Goal: Navigation & Orientation: Understand site structure

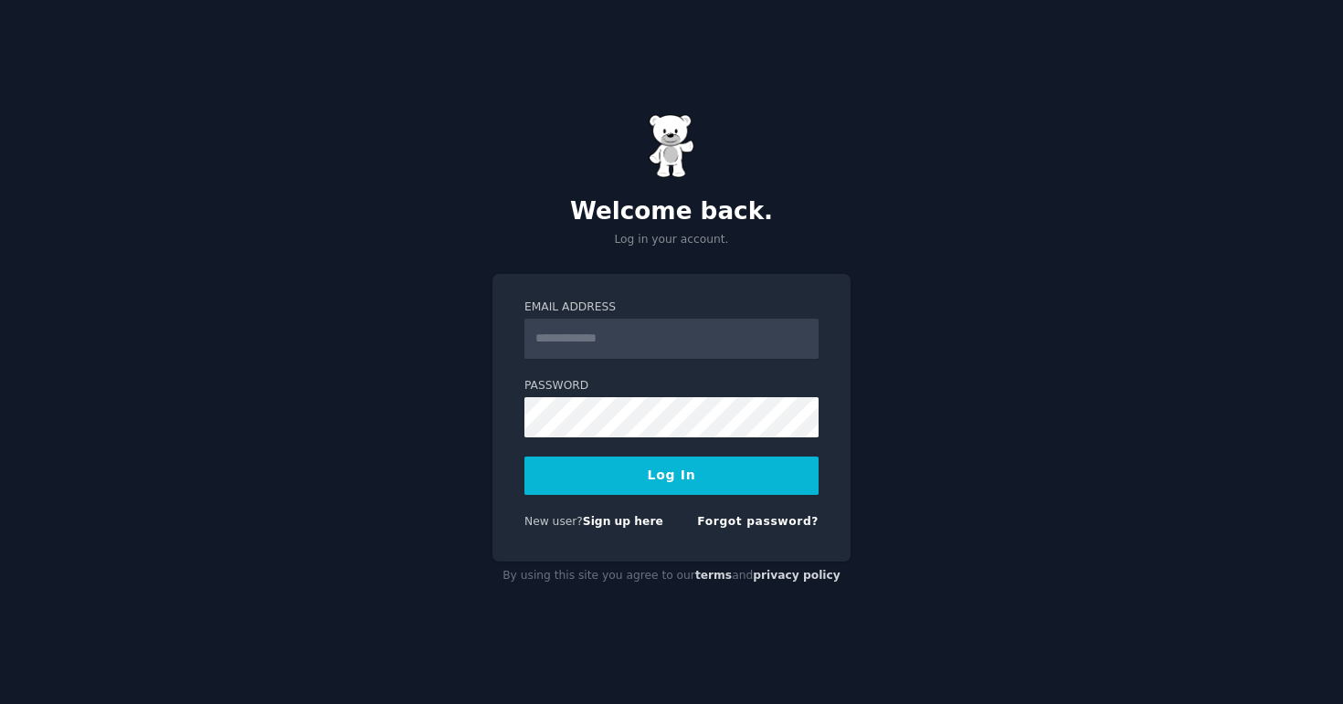
click at [524, 359] on nordpass-icon at bounding box center [524, 359] width 0 height 0
click at [742, 343] on input "Email Address" at bounding box center [671, 339] width 294 height 40
click at [0, 703] on nordpass-autofill-portal at bounding box center [0, 704] width 0 height 0
type input "**********"
click at [713, 469] on button "Log In" at bounding box center [671, 476] width 294 height 38
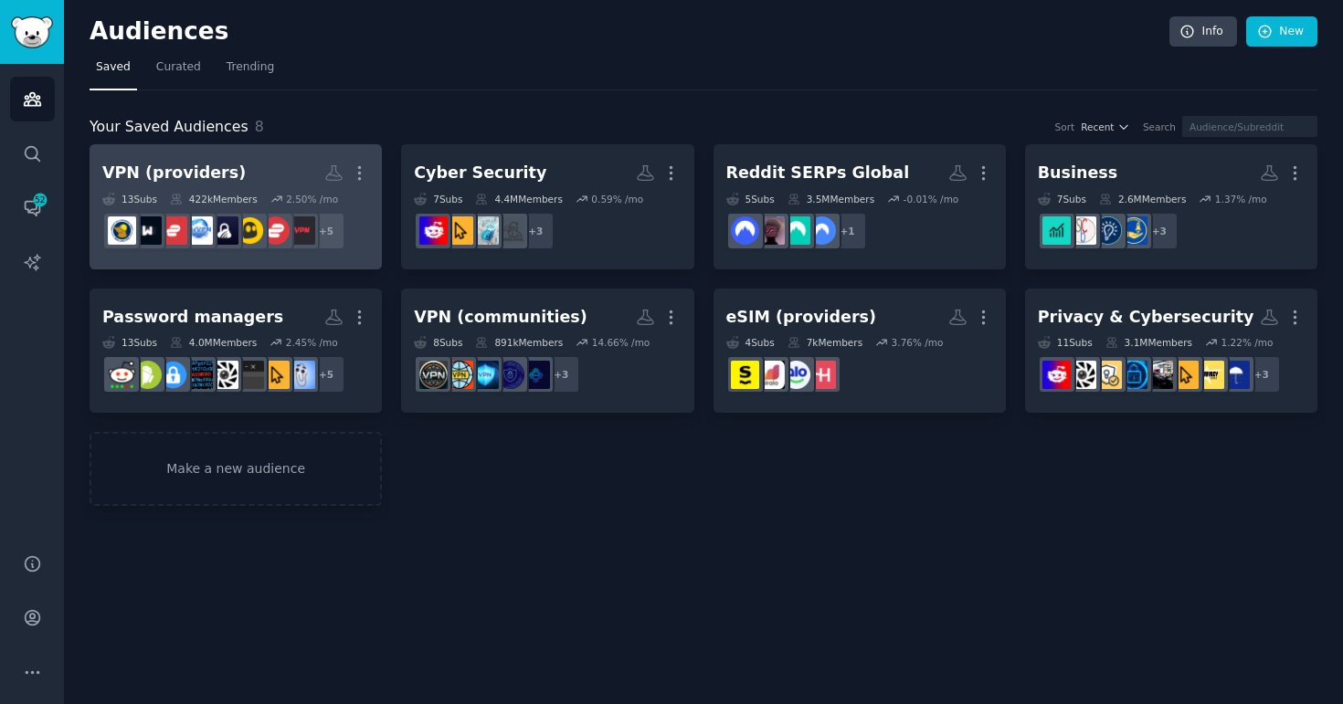
click at [367, 250] on dd "+ 5" at bounding box center [235, 231] width 267 height 51
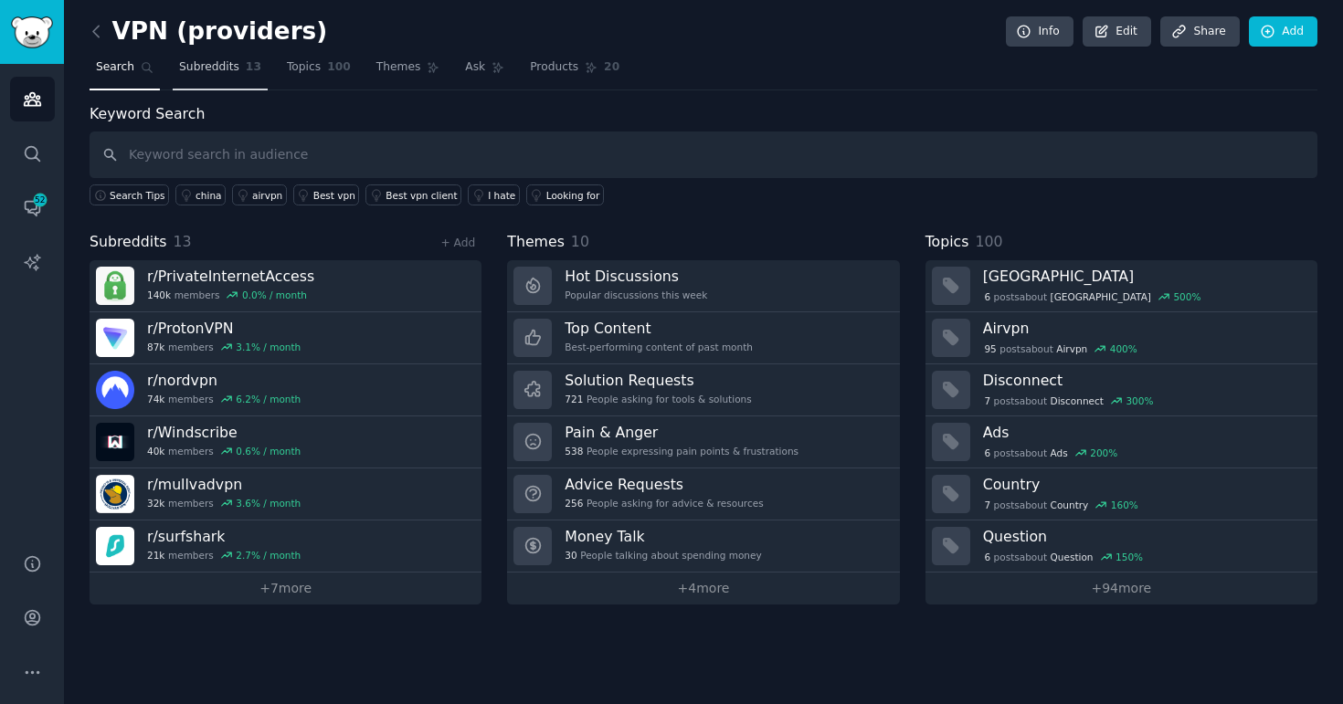
click at [226, 73] on span "Subreddits" at bounding box center [209, 67] width 60 height 16
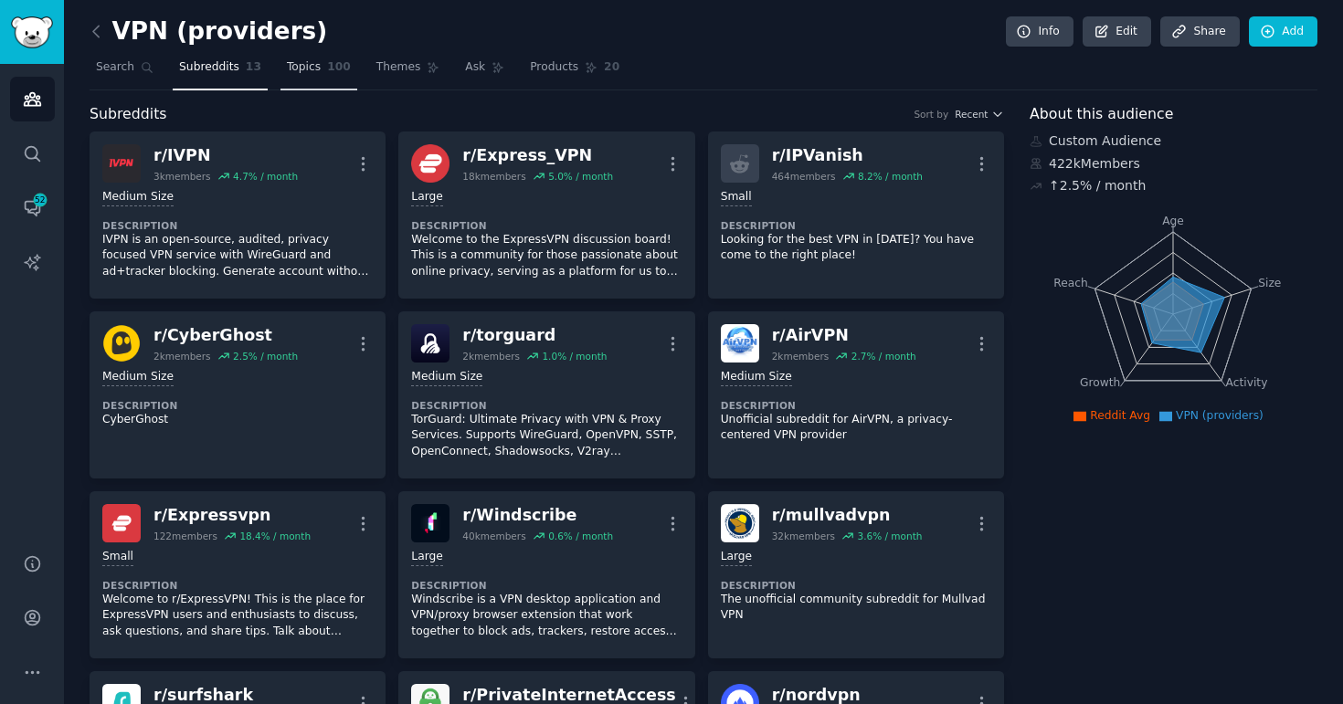
click at [310, 68] on span "Topics" at bounding box center [304, 67] width 34 height 16
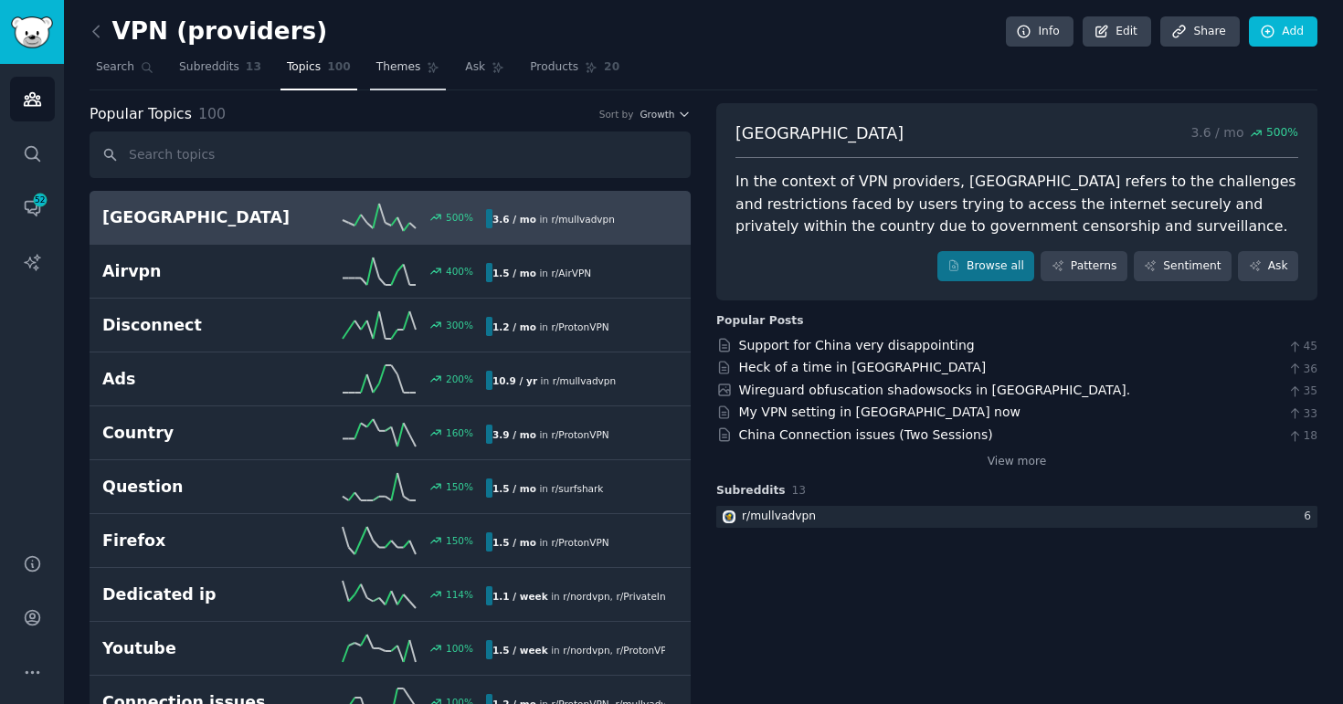
click at [383, 76] on link "Themes" at bounding box center [408, 71] width 77 height 37
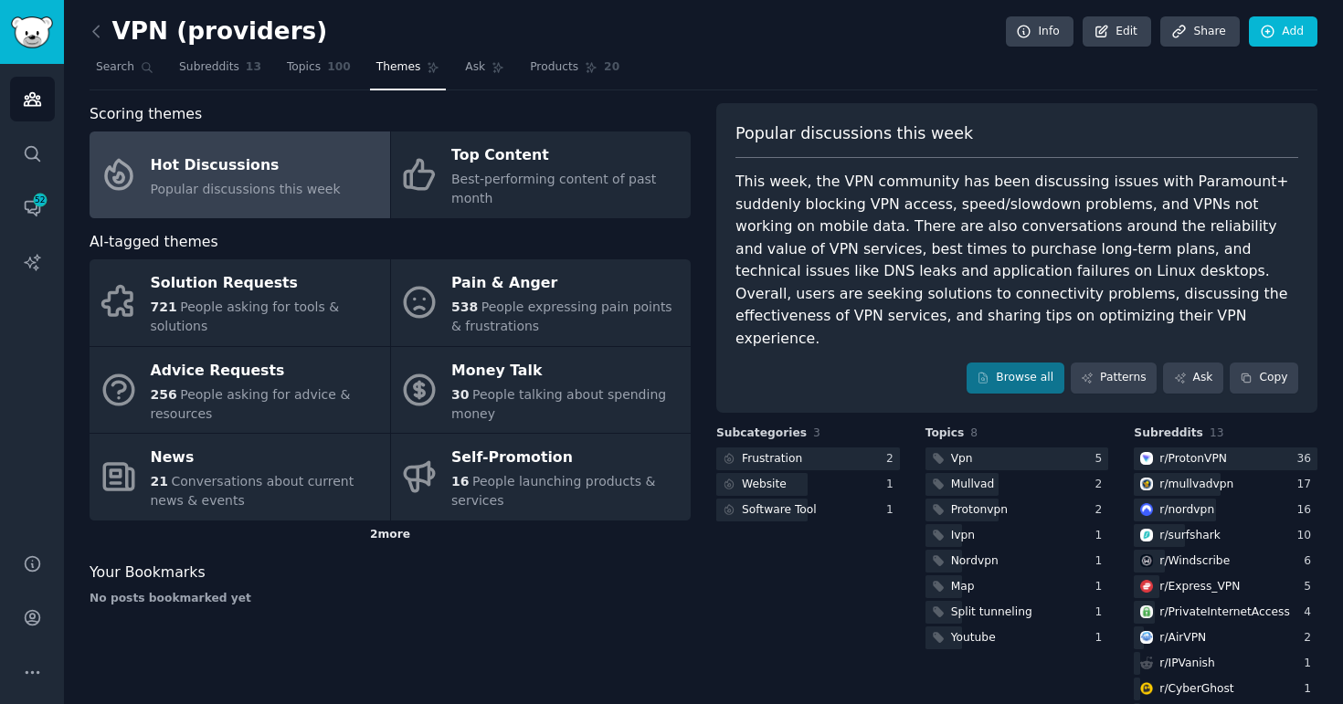
click at [386, 531] on div "2 more" at bounding box center [390, 535] width 601 height 29
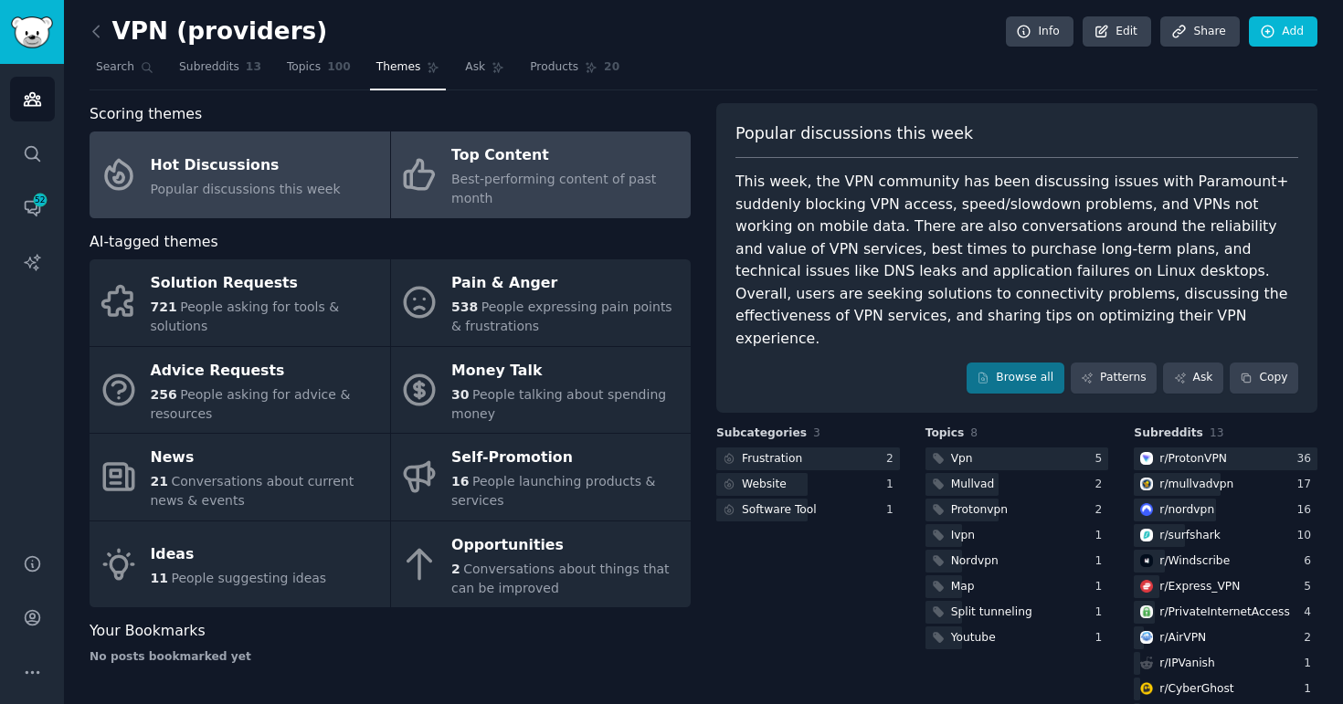
click at [529, 174] on span "Best-performing content of past month" at bounding box center [553, 189] width 205 height 34
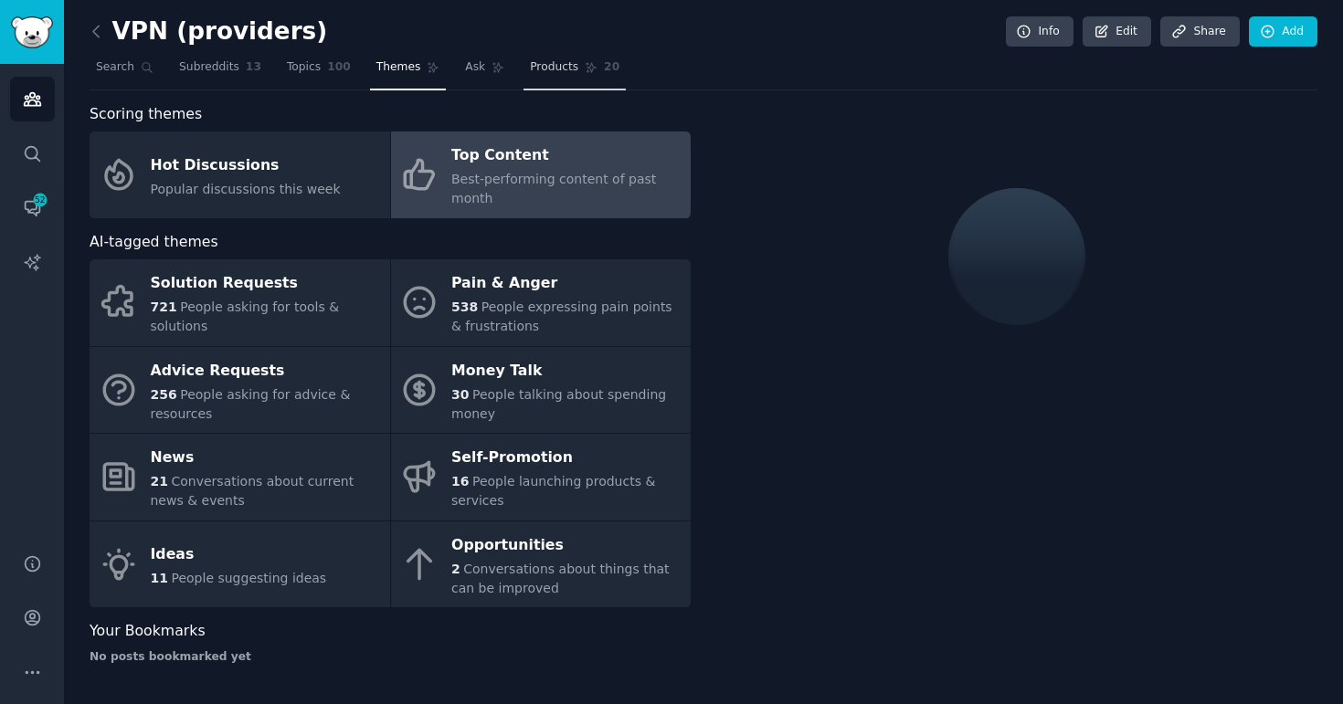
click at [552, 68] on span "Products" at bounding box center [554, 67] width 48 height 16
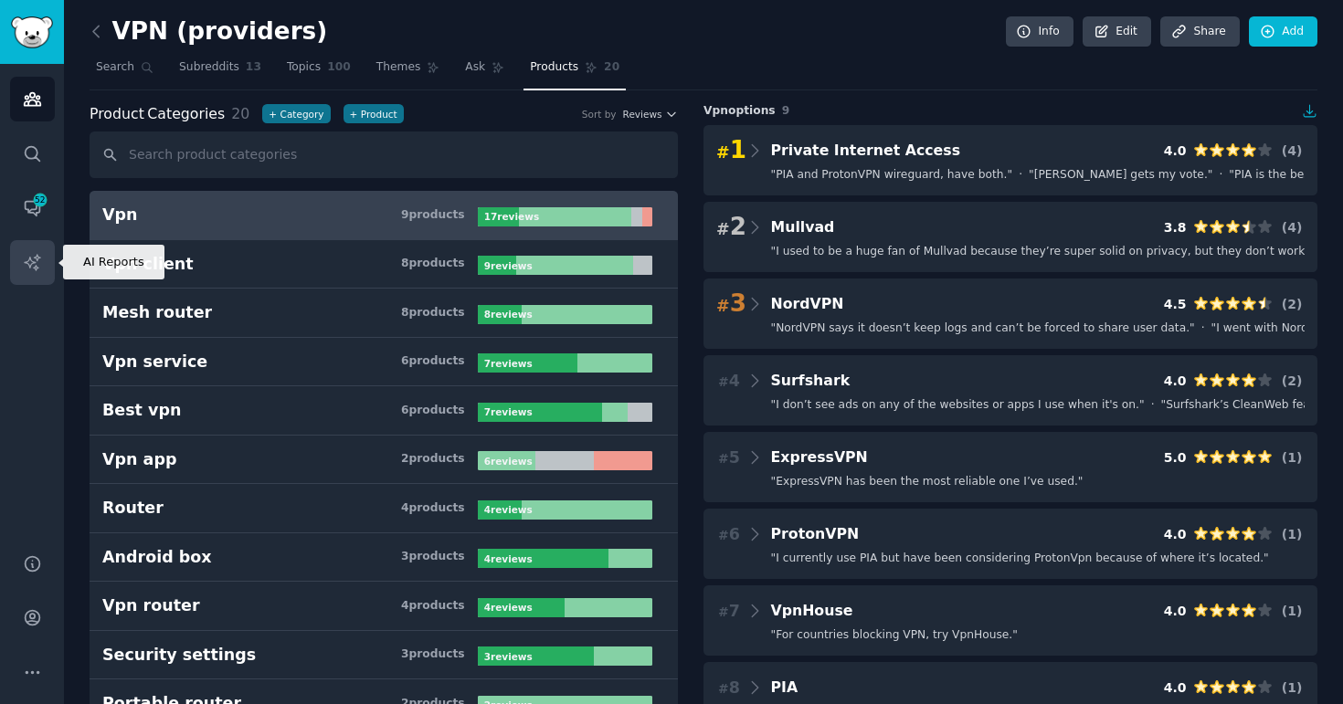
click at [37, 269] on icon "Sidebar" at bounding box center [32, 262] width 19 height 19
